Goal: Find specific page/section: Find specific page/section

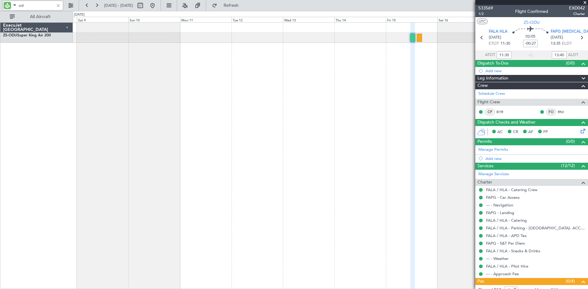
type input "o"
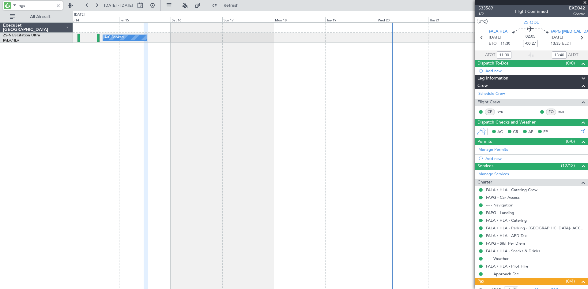
click at [115, 102] on div "A/C Booked" at bounding box center [330, 155] width 515 height 267
type input "ngs"
click at [70, 7] on button at bounding box center [71, 6] width 10 height 10
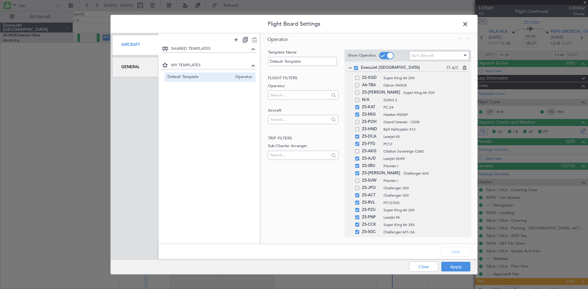
click at [127, 66] on div "General" at bounding box center [135, 67] width 46 height 21
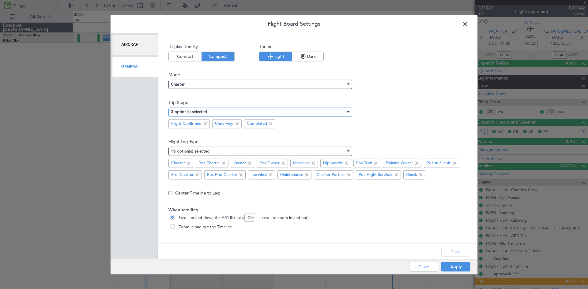
click at [234, 111] on div "3 option(s) selected" at bounding box center [258, 111] width 174 height 9
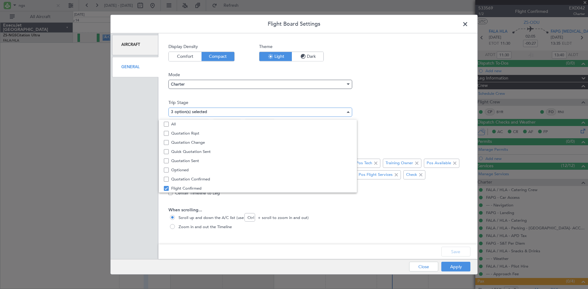
scroll to position [19, 0]
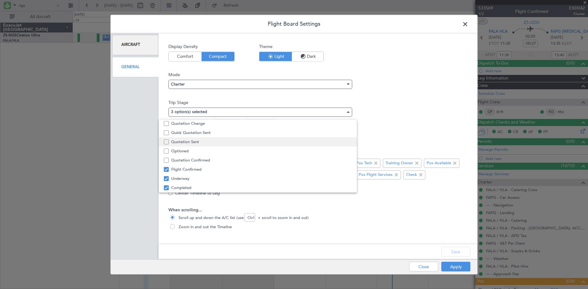
click at [191, 142] on span "Quotation Sent" at bounding box center [261, 141] width 181 height 9
click at [459, 253] on div at bounding box center [294, 144] width 588 height 289
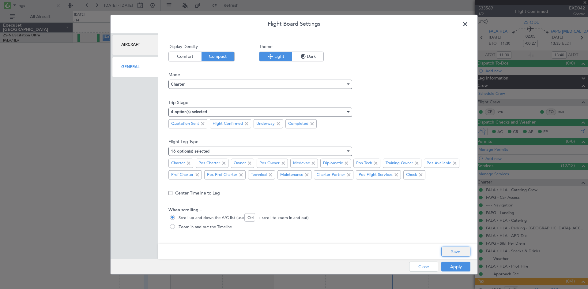
click at [455, 252] on button "Save" at bounding box center [455, 252] width 29 height 10
click at [453, 267] on button "Apply" at bounding box center [455, 267] width 29 height 10
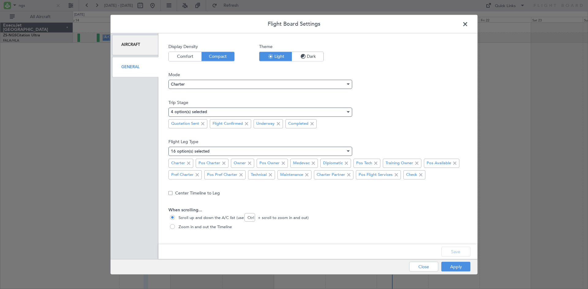
type input "0"
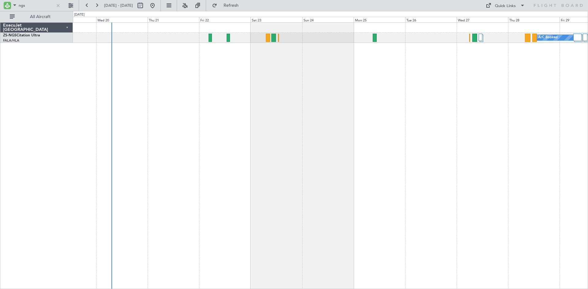
click at [168, 141] on div "A/C Booked" at bounding box center [330, 155] width 515 height 267
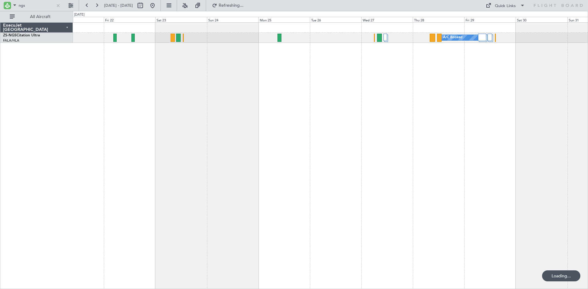
click at [372, 117] on div "A/C Booked" at bounding box center [330, 155] width 515 height 267
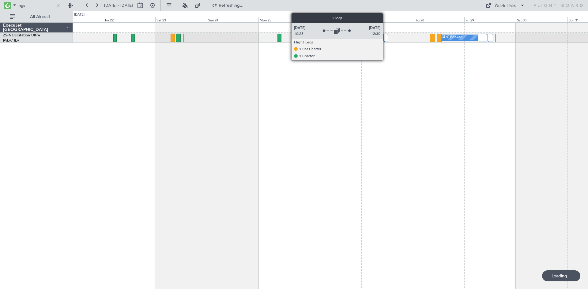
click at [385, 38] on div at bounding box center [385, 37] width 4 height 7
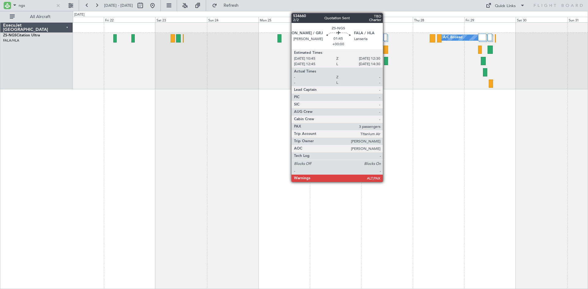
click at [385, 60] on div at bounding box center [386, 61] width 4 height 8
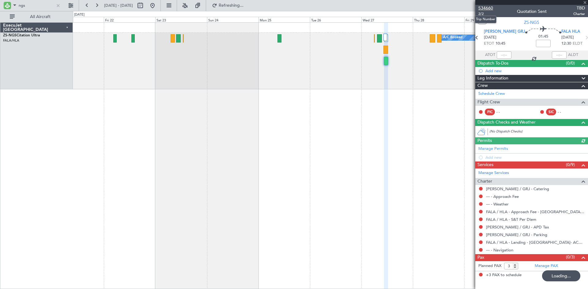
click at [487, 7] on span "534660" at bounding box center [485, 8] width 15 height 6
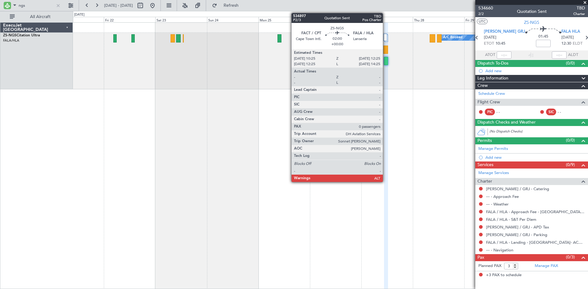
click at [385, 49] on div at bounding box center [385, 50] width 5 height 8
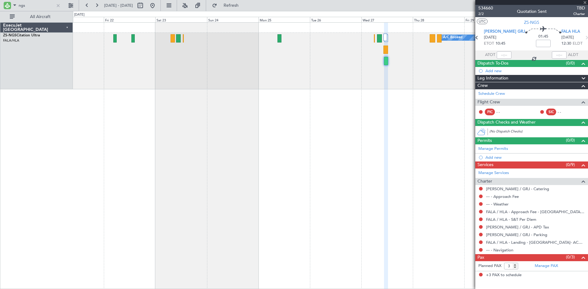
type input "0"
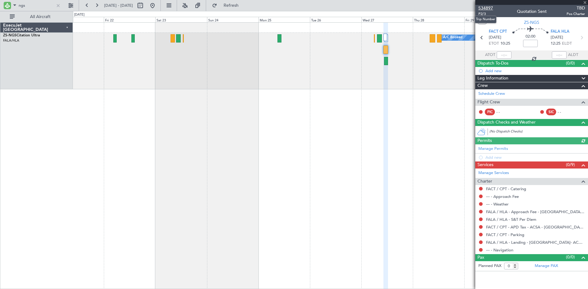
click at [489, 6] on span "534897" at bounding box center [485, 8] width 15 height 6
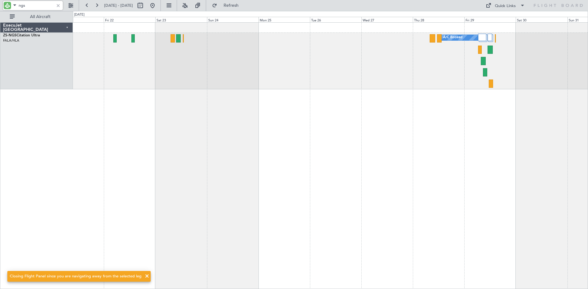
click at [43, 5] on input "ngs" at bounding box center [36, 5] width 35 height 9
type input "n"
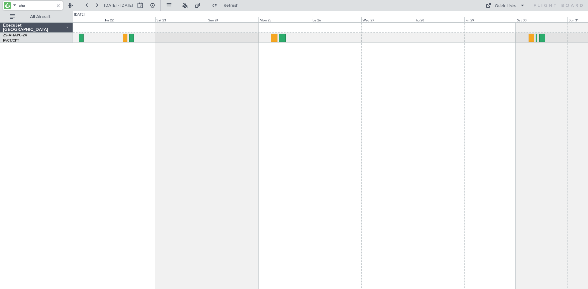
click at [39, 3] on input "aha" at bounding box center [36, 5] width 35 height 9
type input "a"
click at [43, 6] on input "dca" at bounding box center [36, 5] width 35 height 9
type input "d"
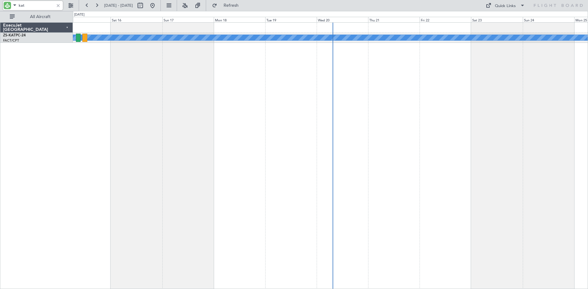
click at [508, 92] on div "A/C Unavailable" at bounding box center [330, 155] width 515 height 267
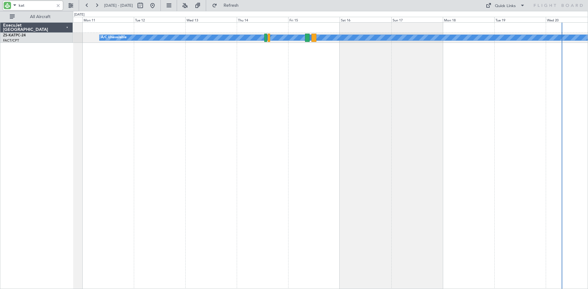
click at [450, 94] on div "A/C Unavailable" at bounding box center [330, 155] width 515 height 267
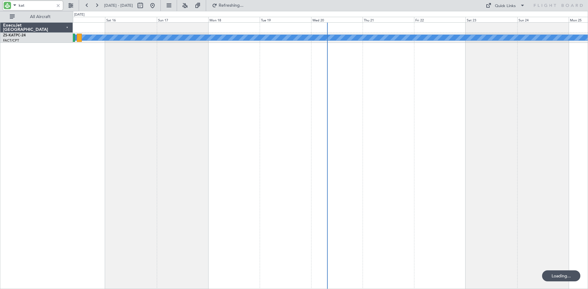
click at [164, 92] on div "A/C Unavailable" at bounding box center [330, 155] width 515 height 267
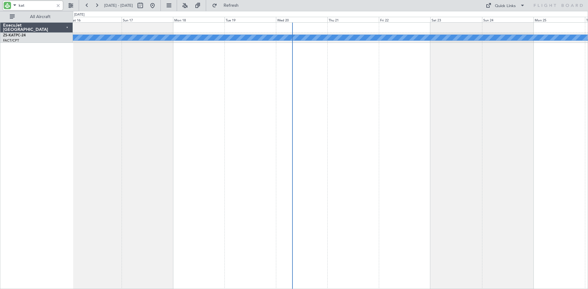
drag, startPoint x: 29, startPoint y: 5, endPoint x: 29, endPoint y: -2, distance: 6.1
click at [29, 0] on html "kat [DATE] - [DATE] Refresh Quick Links All Aircraft A/C Unavailable ExecuJet […" at bounding box center [294, 144] width 588 height 289
type input "k"
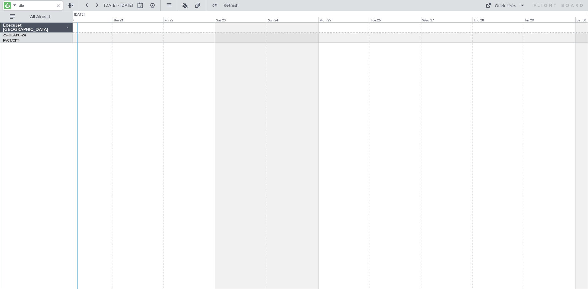
click at [293, 86] on div "A/C Unavailable" at bounding box center [330, 155] width 515 height 267
drag, startPoint x: 22, startPoint y: 2, endPoint x: 25, endPoint y: 7, distance: 5.5
click at [24, 6] on input "dla" at bounding box center [36, 5] width 35 height 9
click at [26, 7] on input "dla" at bounding box center [36, 5] width 35 height 9
type input "d"
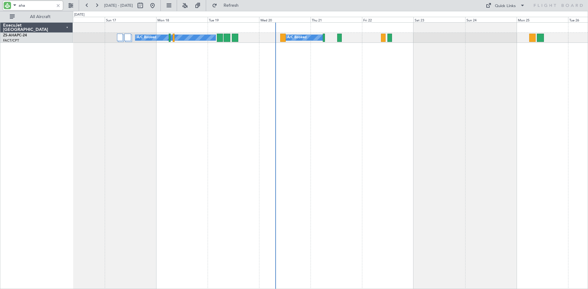
click at [339, 85] on div "A/C Booked A/C Booked A/C Booked A/C Booked" at bounding box center [330, 155] width 515 height 267
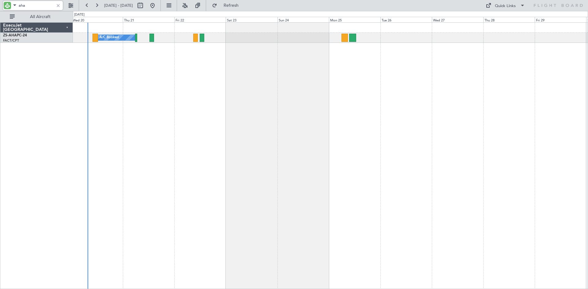
click at [196, 101] on div "A/C Booked A/C Booked" at bounding box center [330, 155] width 515 height 267
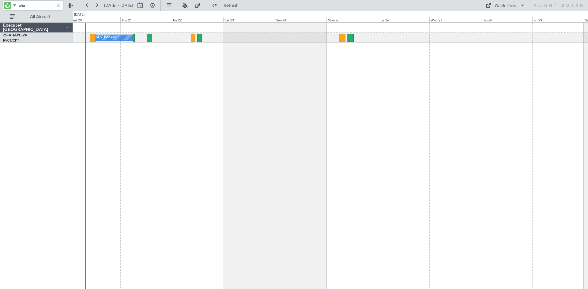
click at [33, 4] on input "aha" at bounding box center [36, 5] width 35 height 9
type input "a"
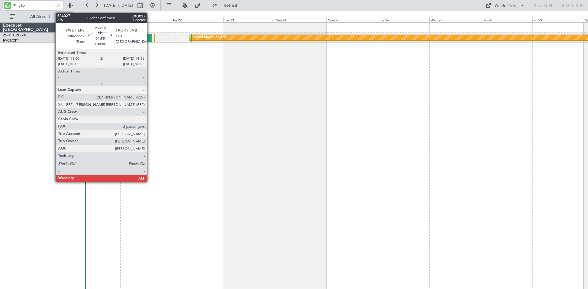
click at [150, 38] on div at bounding box center [150, 38] width 4 height 8
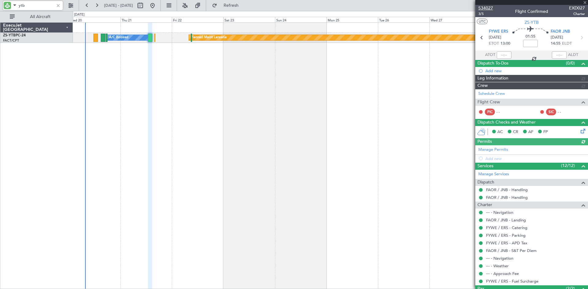
click at [484, 8] on span "534027" at bounding box center [485, 8] width 15 height 6
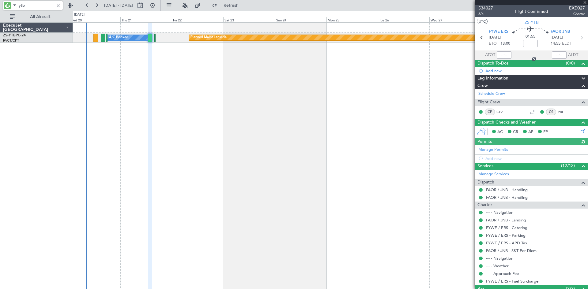
click at [45, 9] on input "ytb" at bounding box center [36, 5] width 35 height 9
type input "y"
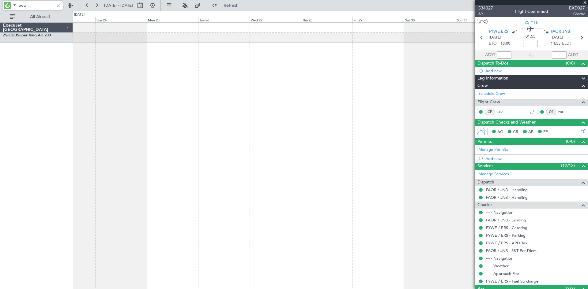
click at [230, 144] on div "A/C Booked" at bounding box center [330, 155] width 515 height 267
type input "odu"
